Goal: Information Seeking & Learning: Find specific fact

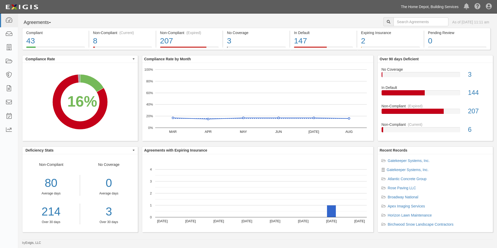
click at [426, 10] on link "The Home Depot, Building Services" at bounding box center [429, 7] width 63 height 10
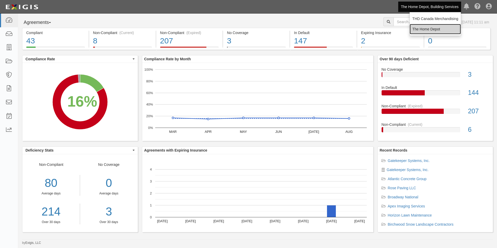
click at [431, 28] on link "The Home Depot" at bounding box center [434, 29] width 51 height 10
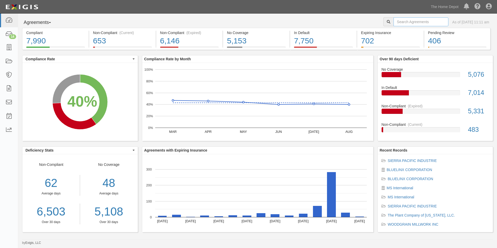
click at [398, 22] on input "text" at bounding box center [420, 21] width 55 height 9
type input "Toro"
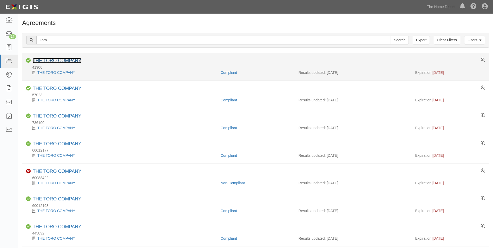
click at [73, 59] on link "THE TORO COMPANY" at bounding box center [57, 60] width 49 height 5
click at [53, 61] on link "THE TORO COMPANY" at bounding box center [57, 60] width 49 height 5
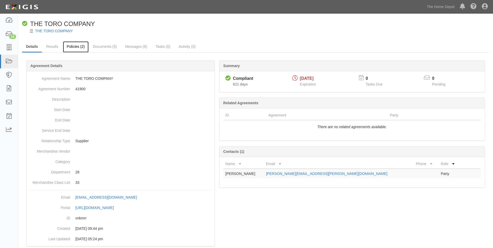
click at [80, 48] on link "Policies (2)" at bounding box center [76, 46] width 26 height 11
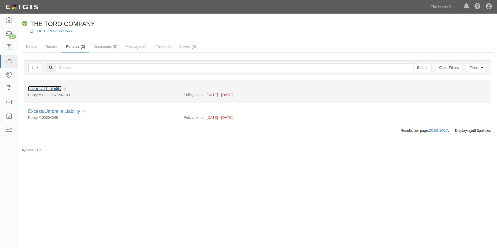
click at [55, 86] on link "General Liability" at bounding box center [45, 88] width 34 height 5
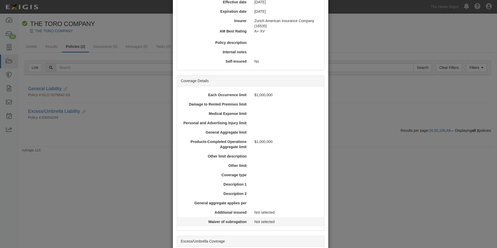
scroll to position [156, 0]
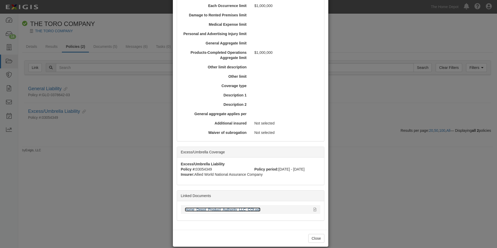
click at [212, 208] on link "Home_Depot_Product_Authority_LLC_COI.pdf" at bounding box center [223, 209] width 76 height 4
click at [308, 237] on button "Close" at bounding box center [316, 238] width 16 height 9
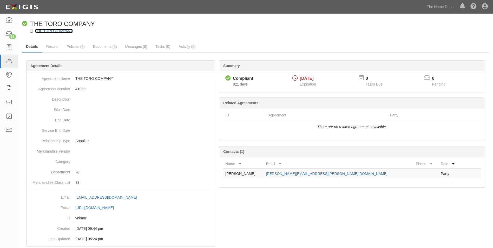
click at [62, 32] on link "THE TORO COMPANY" at bounding box center [54, 31] width 38 height 4
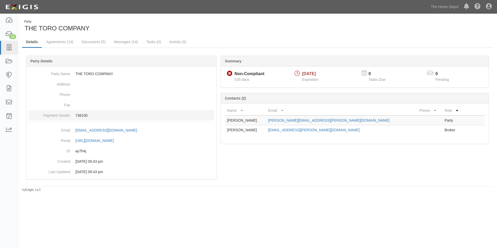
click at [83, 116] on p "736100" at bounding box center [144, 115] width 139 height 5
copy p "736100"
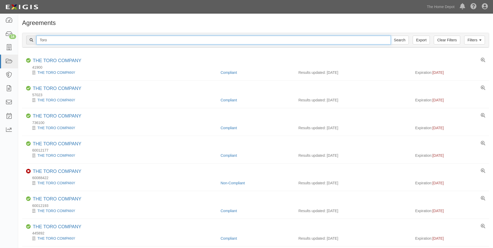
click at [58, 40] on input "Toro" at bounding box center [213, 40] width 354 height 9
type input "sierra pacific"
click at [390, 36] on input "Search" at bounding box center [399, 40] width 18 height 9
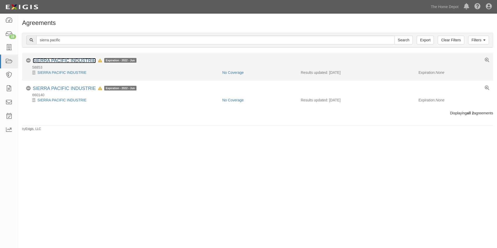
click at [56, 61] on link "SIERRA PACIFIC INDUSTRIE" at bounding box center [64, 60] width 63 height 5
